Goal: Use online tool/utility: Utilize a website feature to perform a specific function

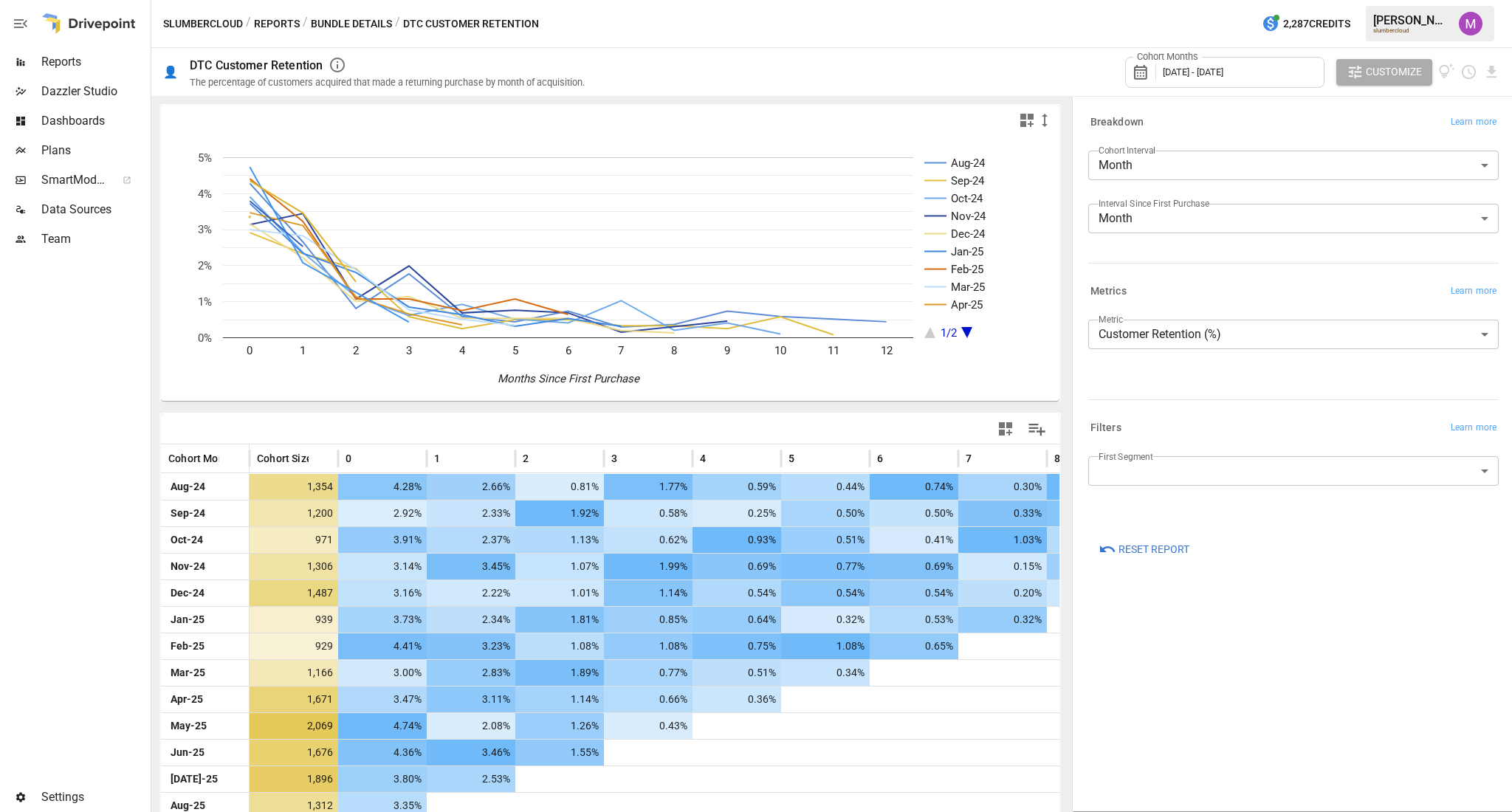
click at [1392, 72] on span "Customize" at bounding box center [1393, 72] width 56 height 19
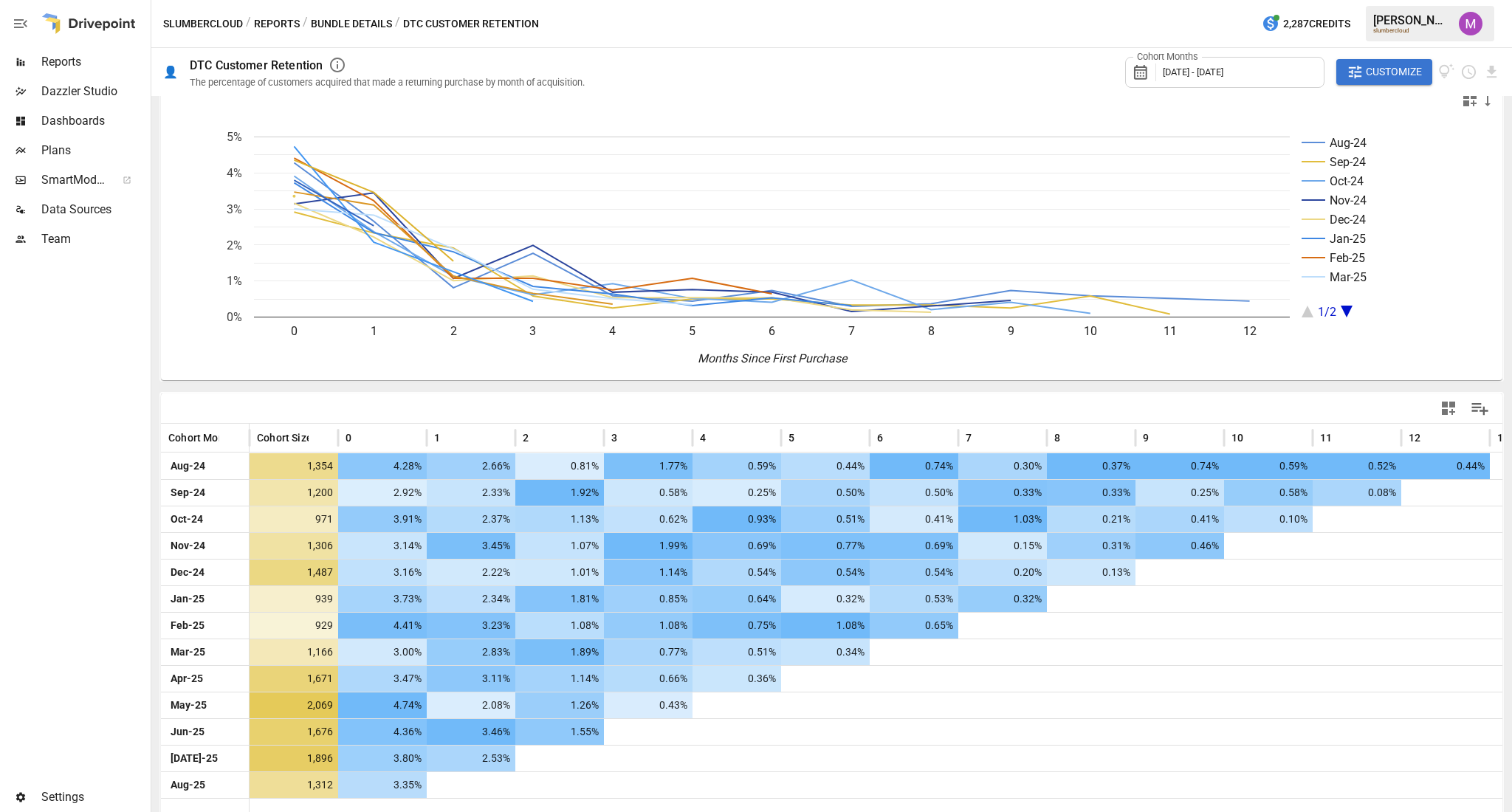
scroll to position [28, 0]
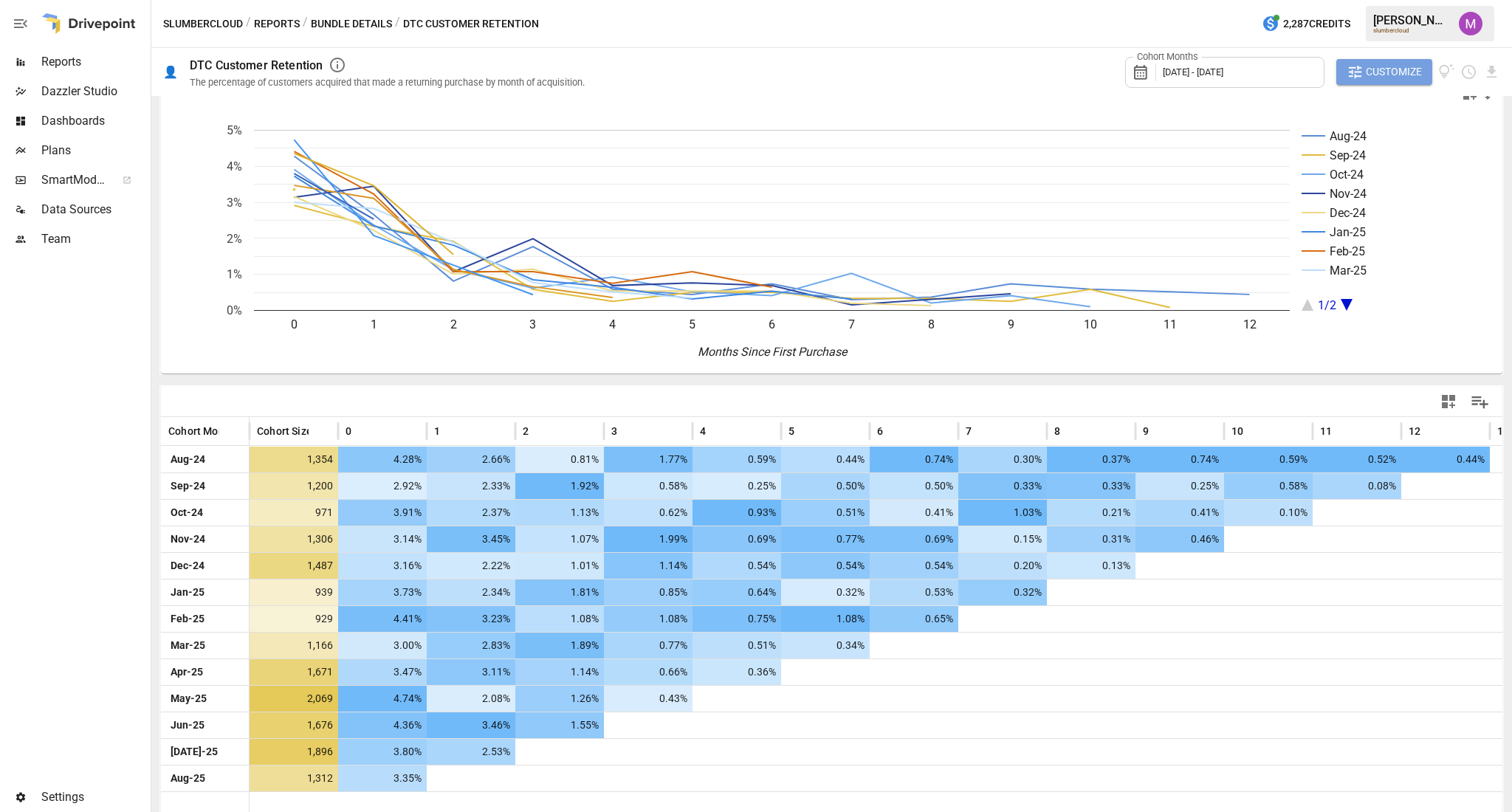
click at [1385, 77] on span "Customize" at bounding box center [1393, 72] width 56 height 19
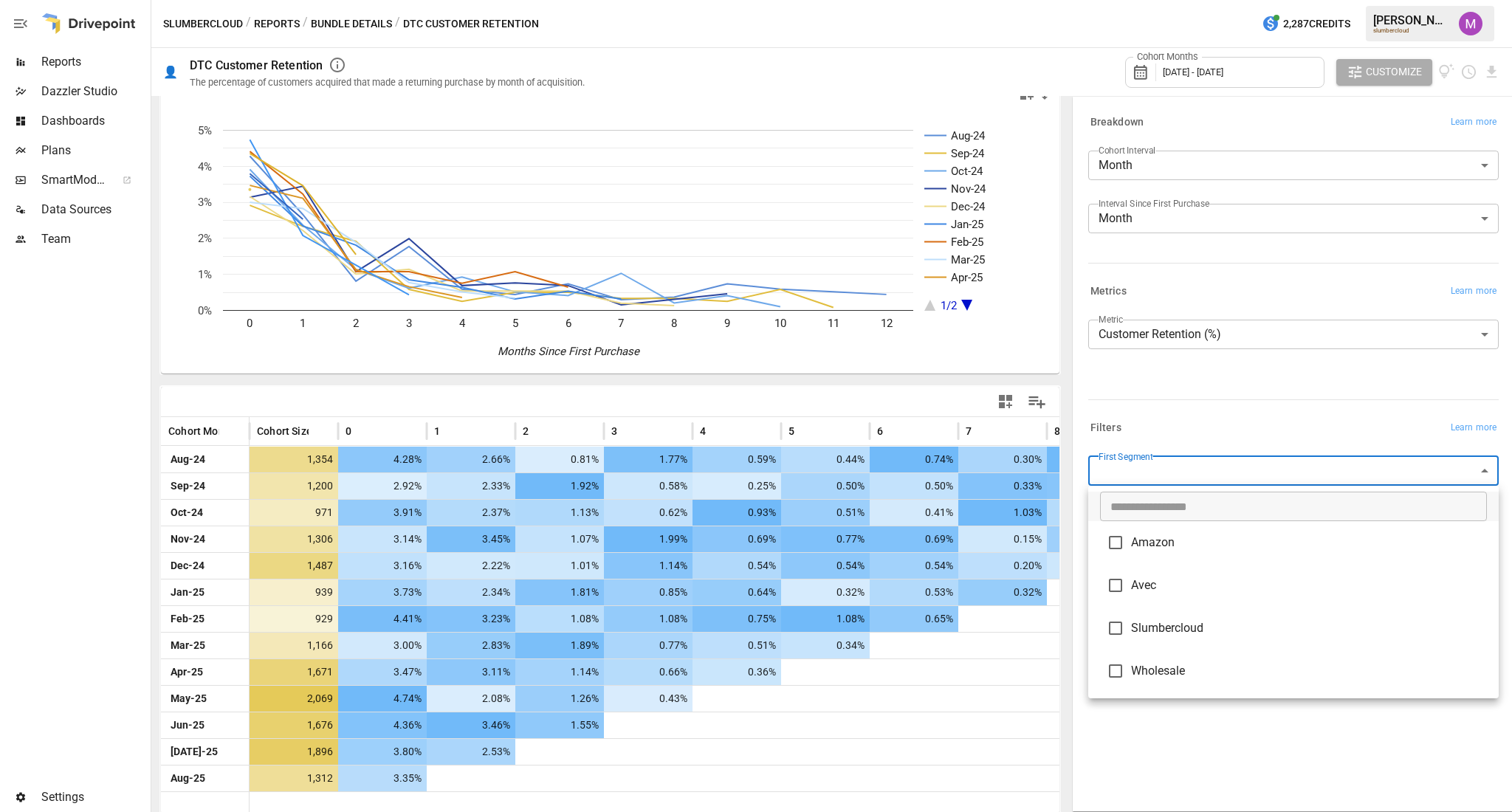
click at [1331, 0] on body "Reports Dazzler Studio Dashboards Plans SmartModel ™ Data Sources Team Settings…" at bounding box center [756, 0] width 1512 height 0
click at [1199, 637] on li "Slumbercloud" at bounding box center [1294, 628] width 411 height 43
type input "**********"
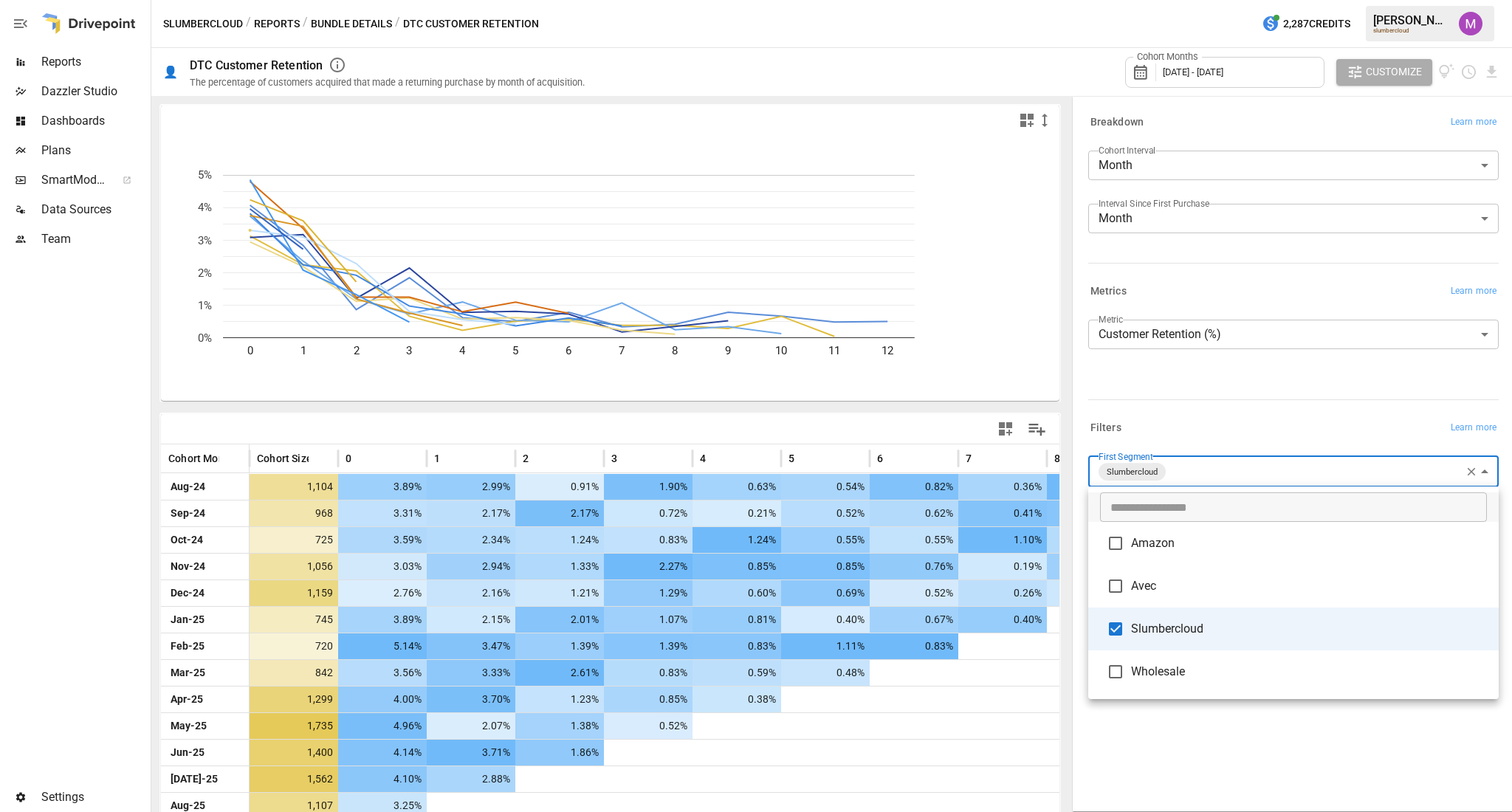
click at [1279, 415] on div at bounding box center [756, 406] width 1512 height 812
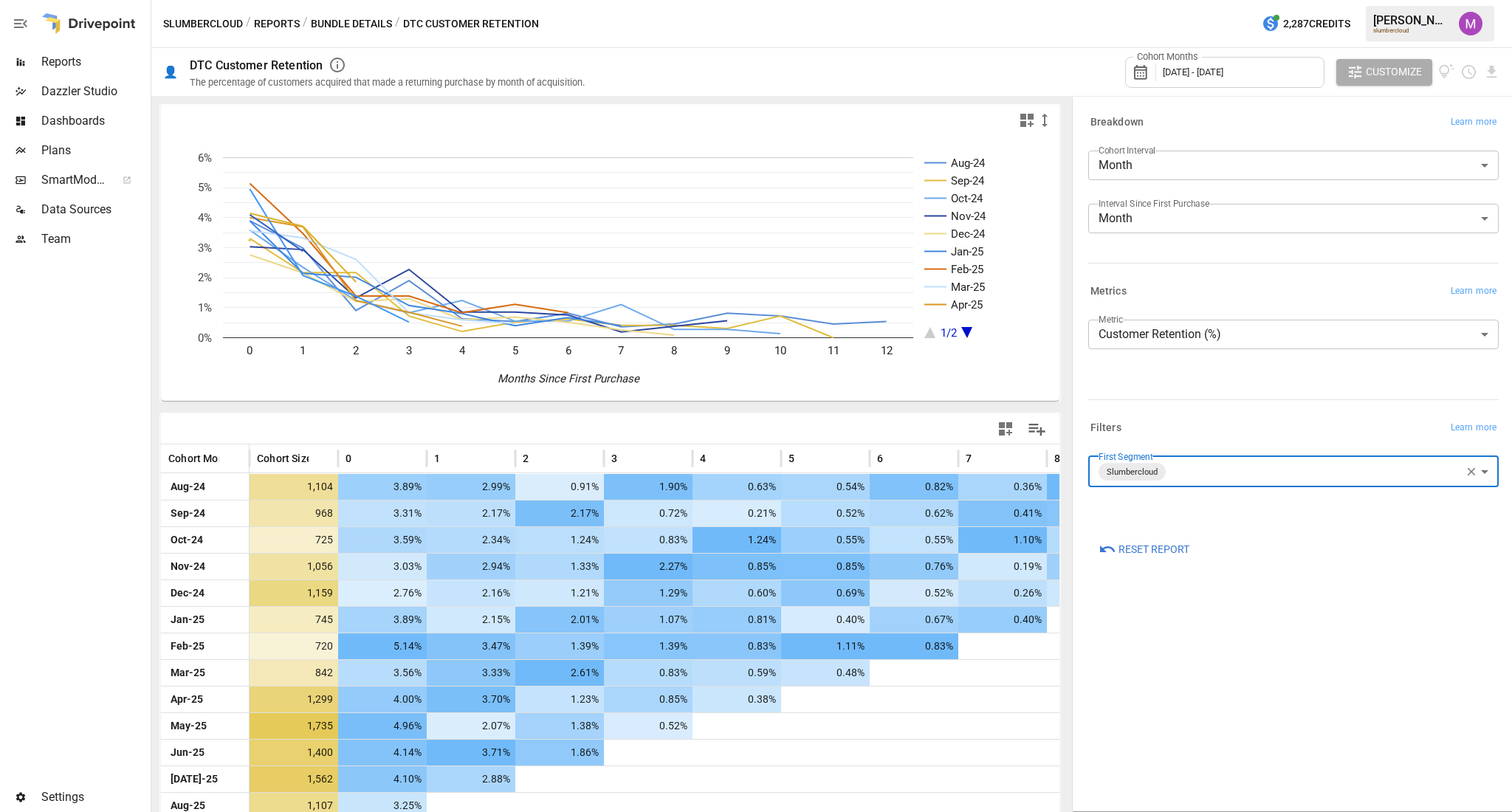
click at [1380, 71] on span "Customize" at bounding box center [1393, 72] width 56 height 19
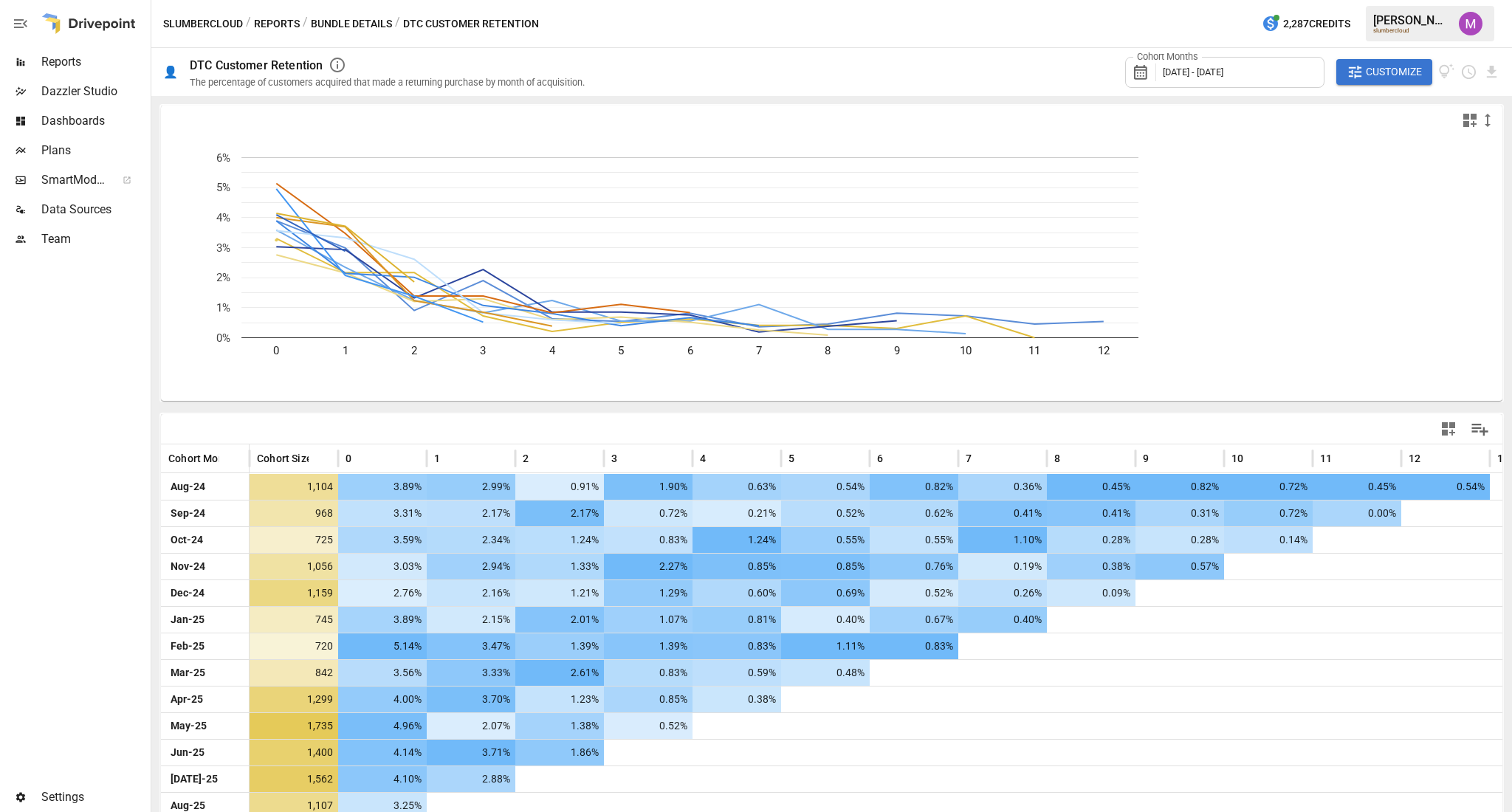
scroll to position [28, 0]
